Goal: Go to known website: Go to known website

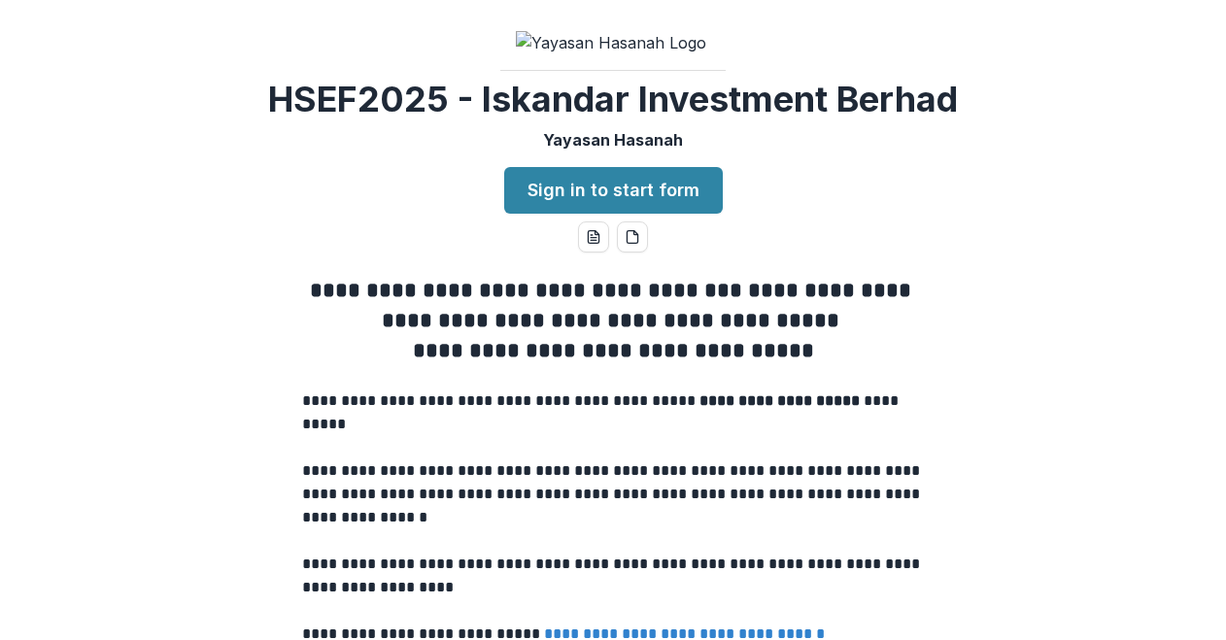
scroll to position [3156, 0]
